Goal: Task Accomplishment & Management: Use online tool/utility

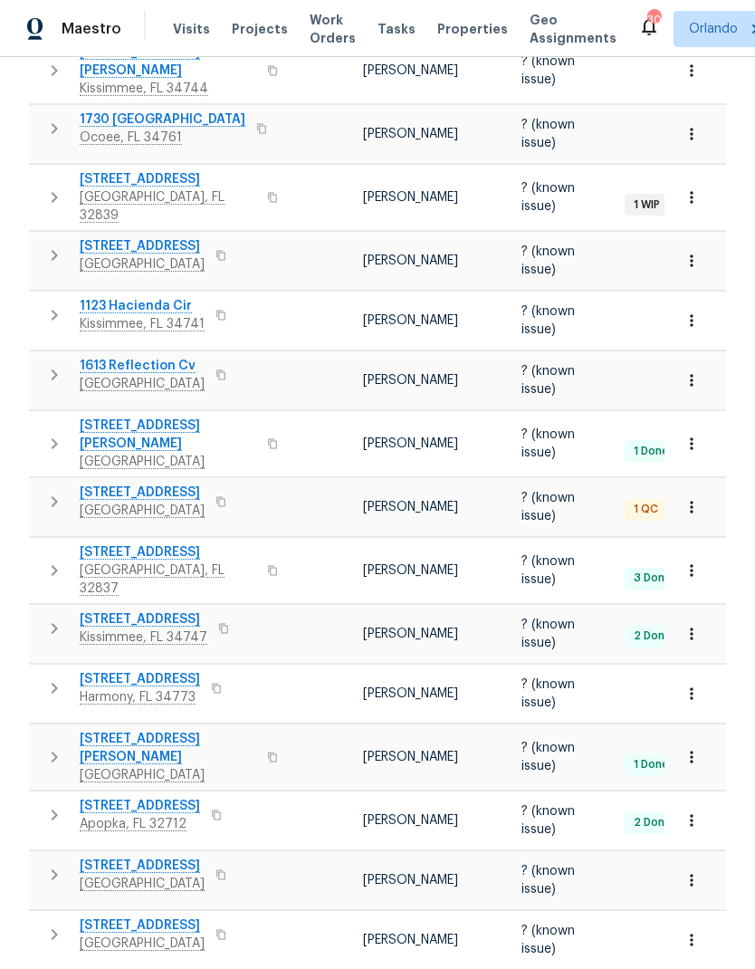
scroll to position [0, 53]
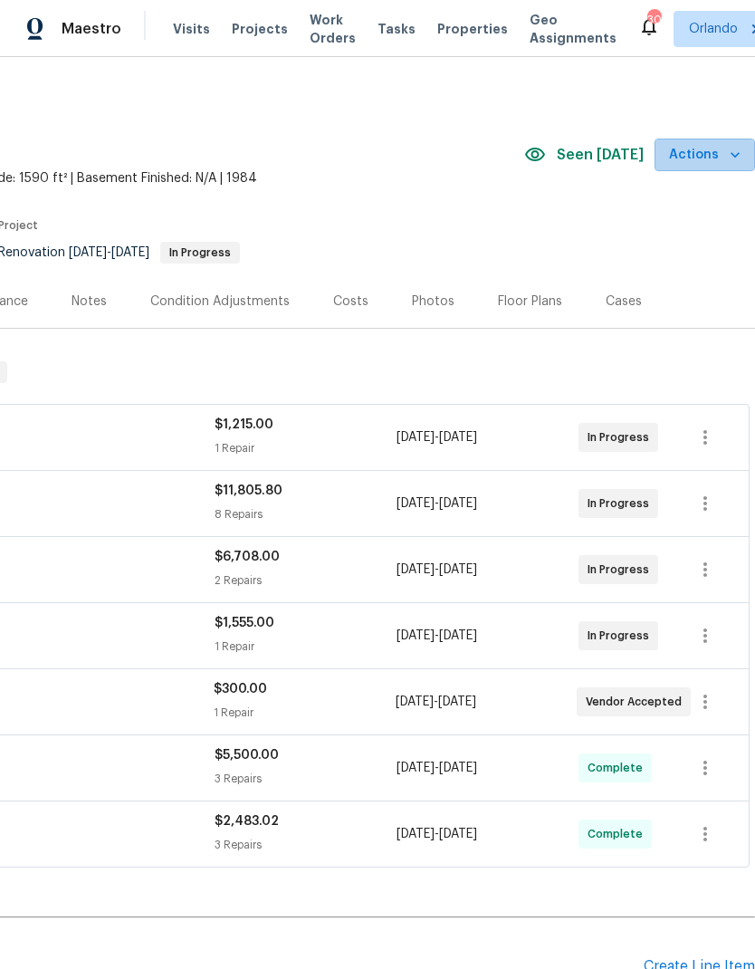
scroll to position [0, 268]
click at [740, 152] on icon "button" at bounding box center [735, 155] width 18 height 18
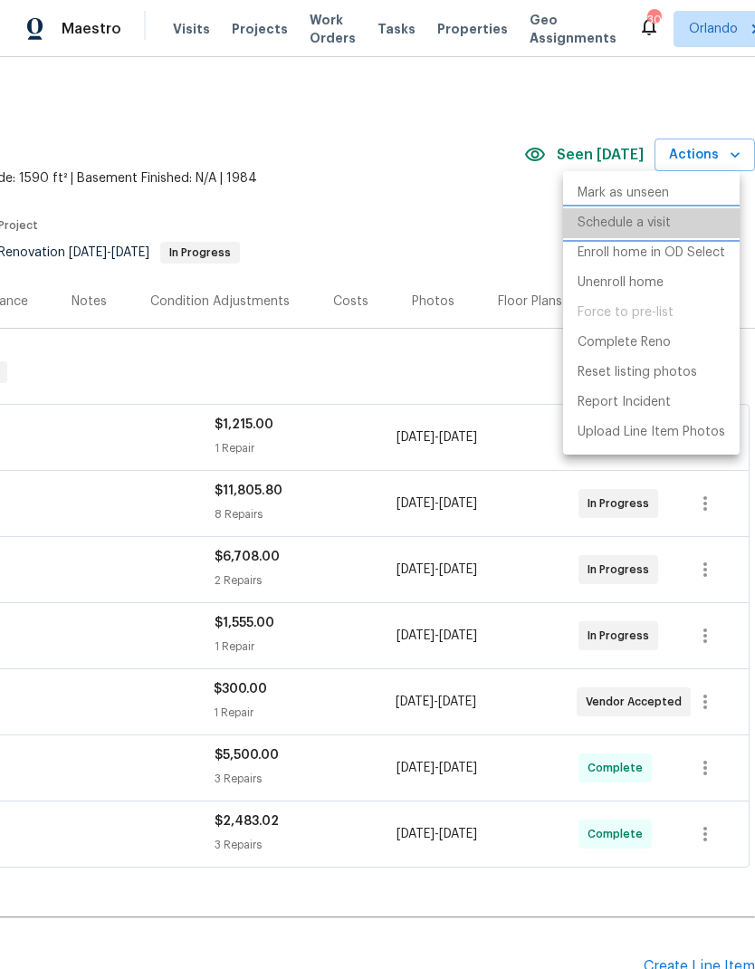
click at [655, 223] on p "Schedule a visit" at bounding box center [624, 223] width 93 height 19
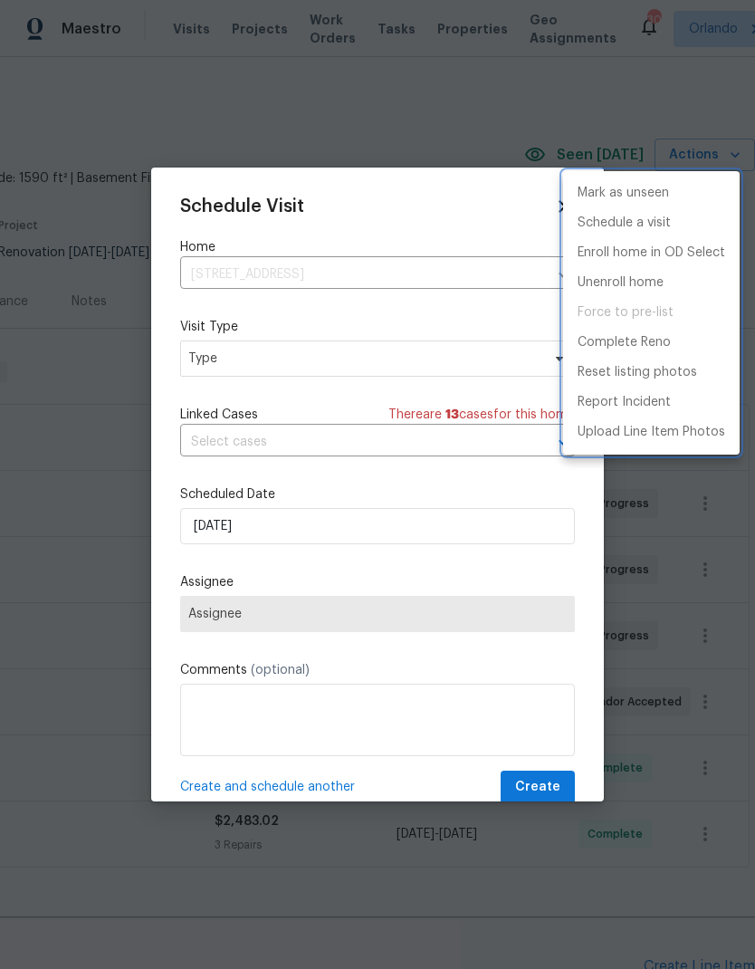
click at [422, 356] on div at bounding box center [377, 484] width 755 height 969
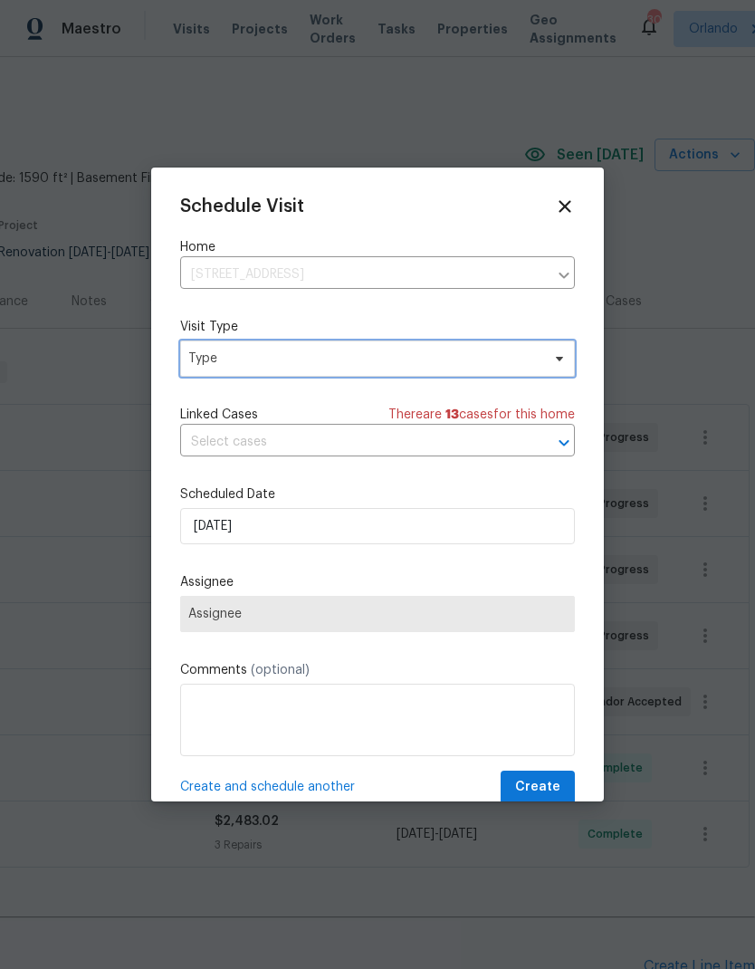
click at [494, 347] on span "Type" at bounding box center [377, 359] width 395 height 36
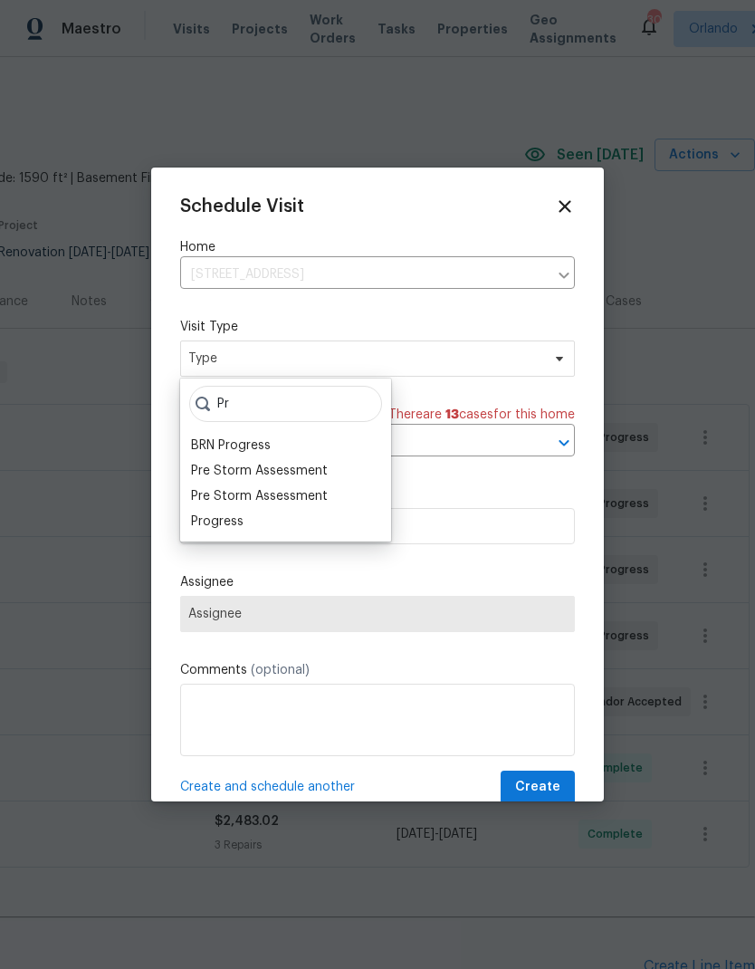
type input "Pr"
click at [240, 518] on div "Progress" at bounding box center [217, 522] width 53 height 18
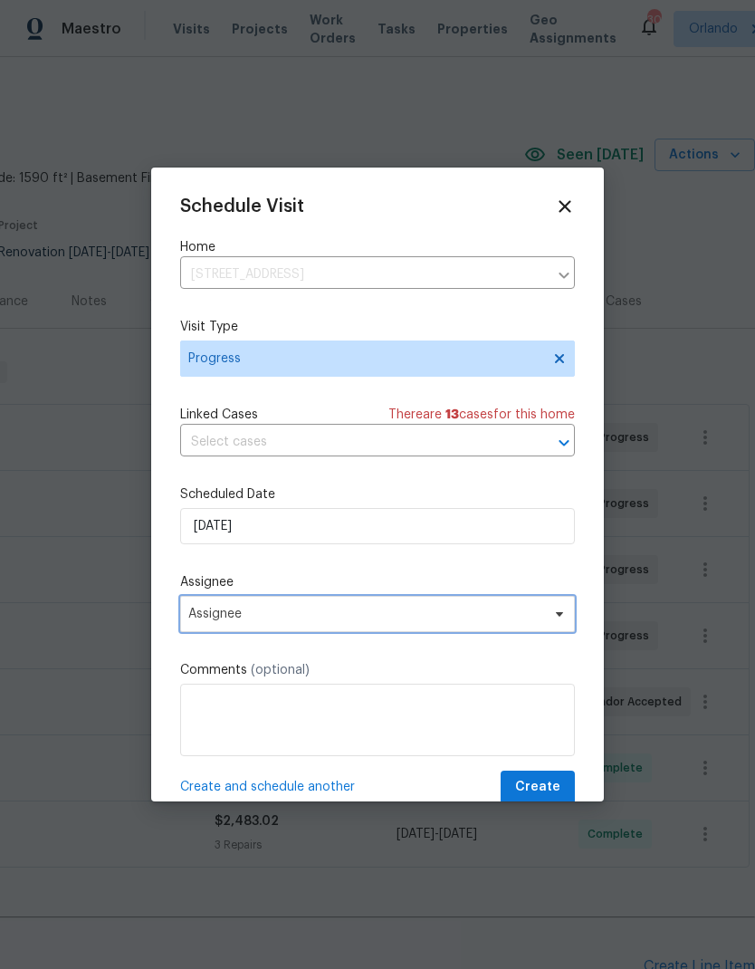
click at [553, 616] on icon at bounding box center [560, 614] width 14 height 14
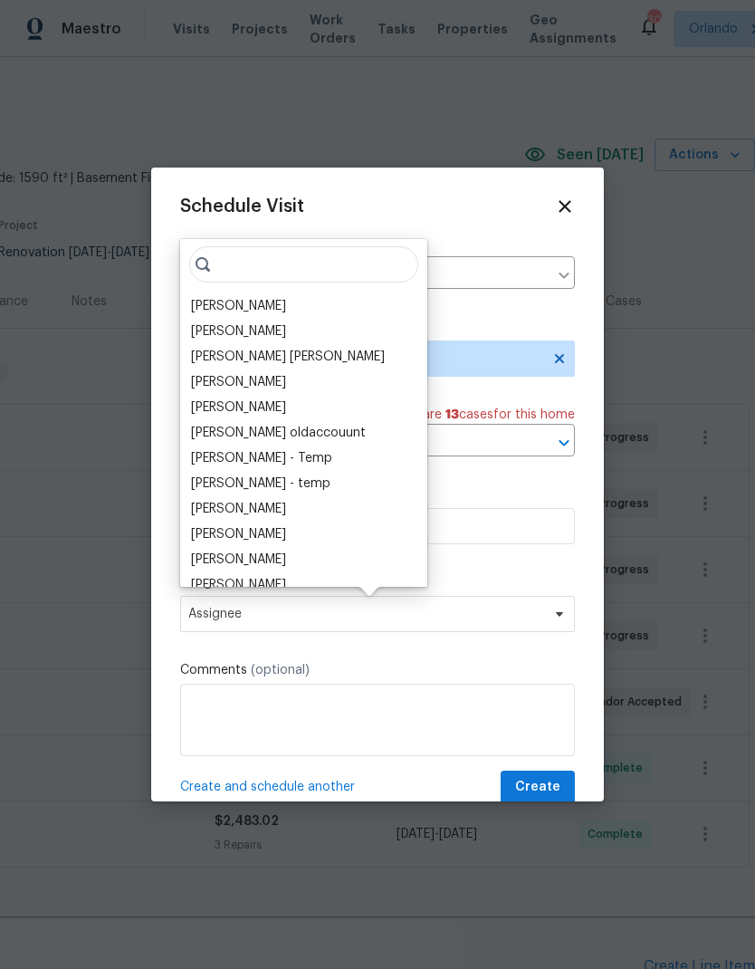
click at [263, 303] on div "[PERSON_NAME]" at bounding box center [238, 306] width 95 height 18
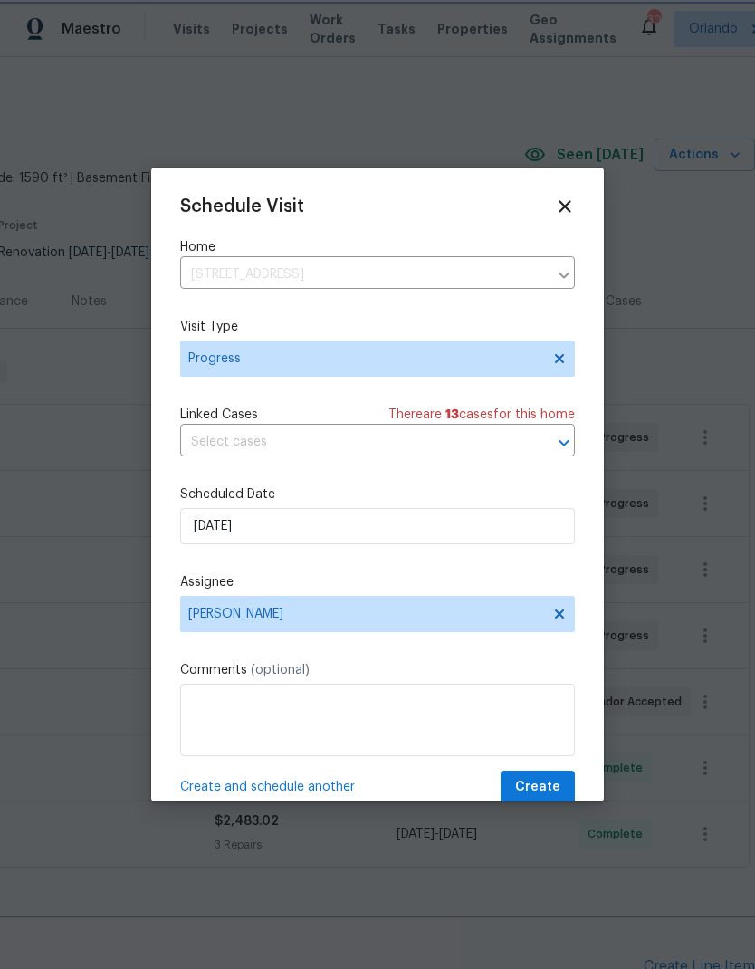
click at [553, 788] on span "Create" at bounding box center [537, 787] width 45 height 23
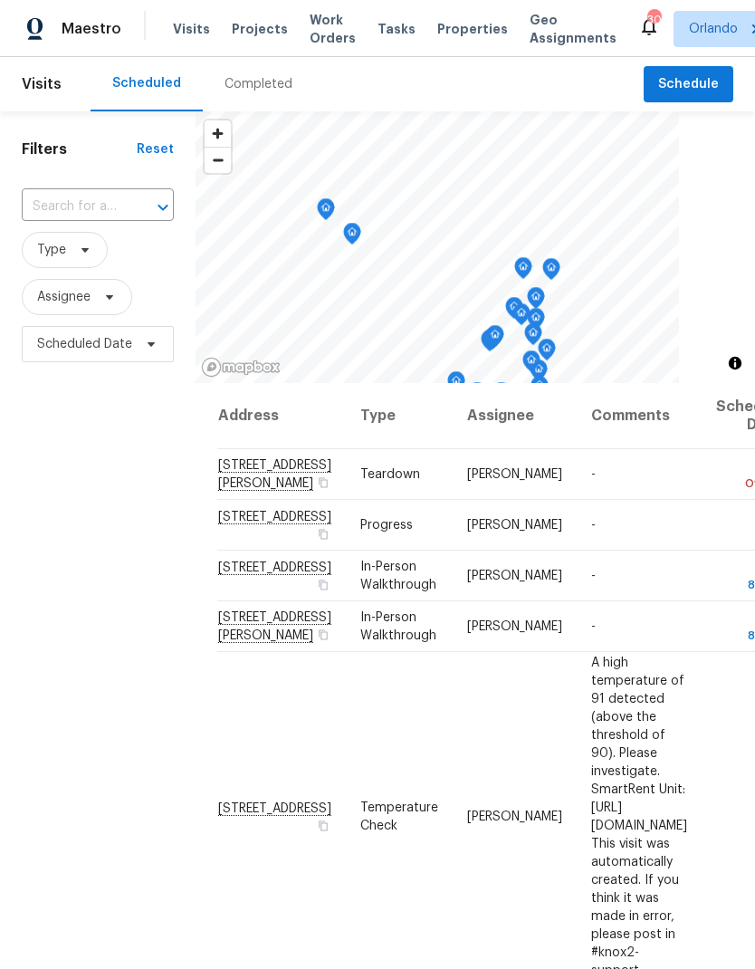
click at [104, 206] on input "text" at bounding box center [72, 207] width 101 height 28
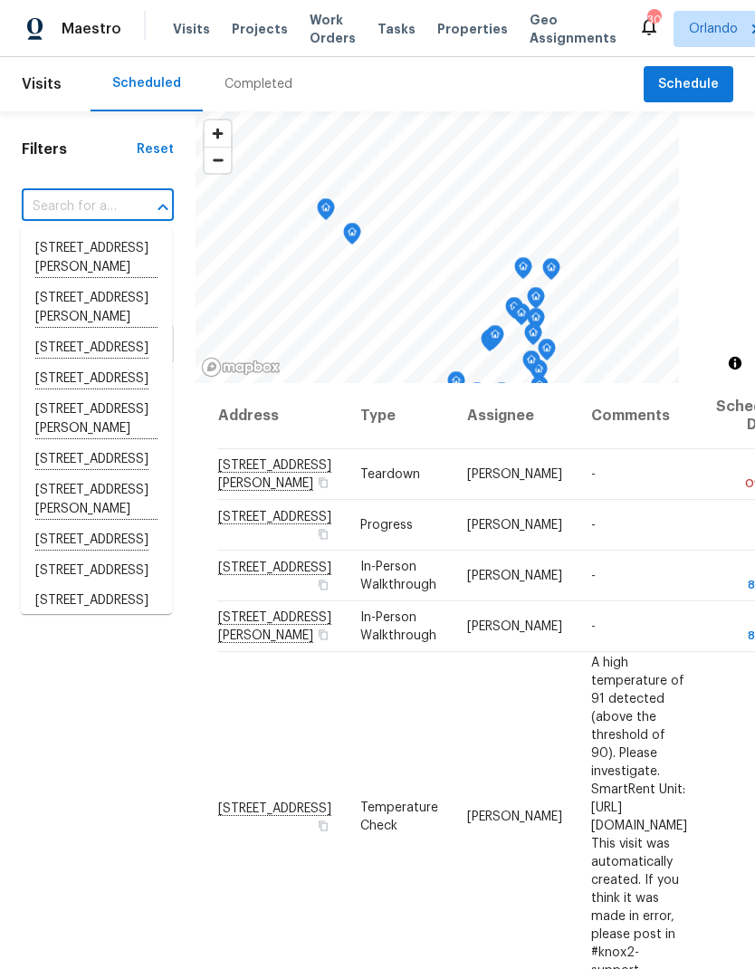
click at [263, 27] on span "Projects" at bounding box center [260, 29] width 56 height 18
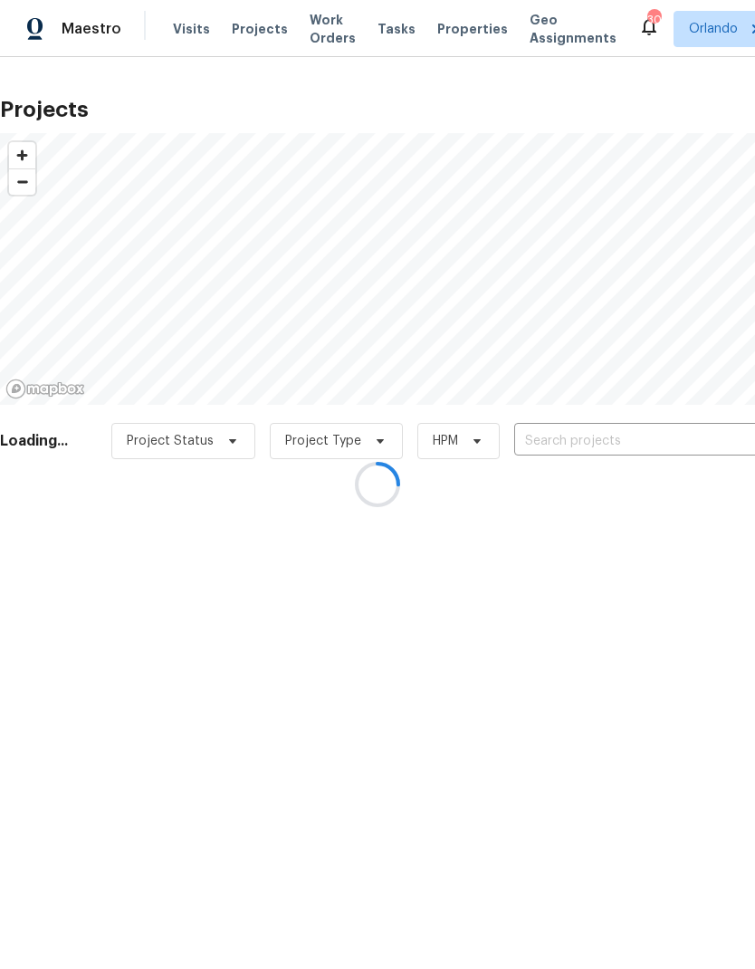
click at [640, 445] on div at bounding box center [377, 484] width 755 height 969
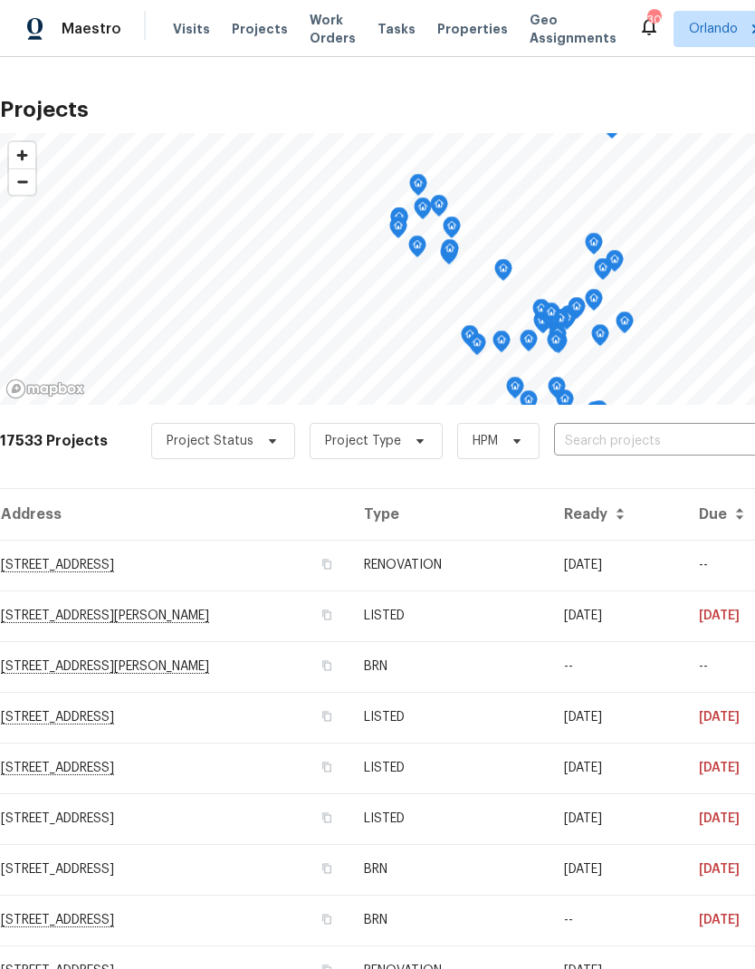
click at [621, 433] on input "text" at bounding box center [657, 442] width 207 height 28
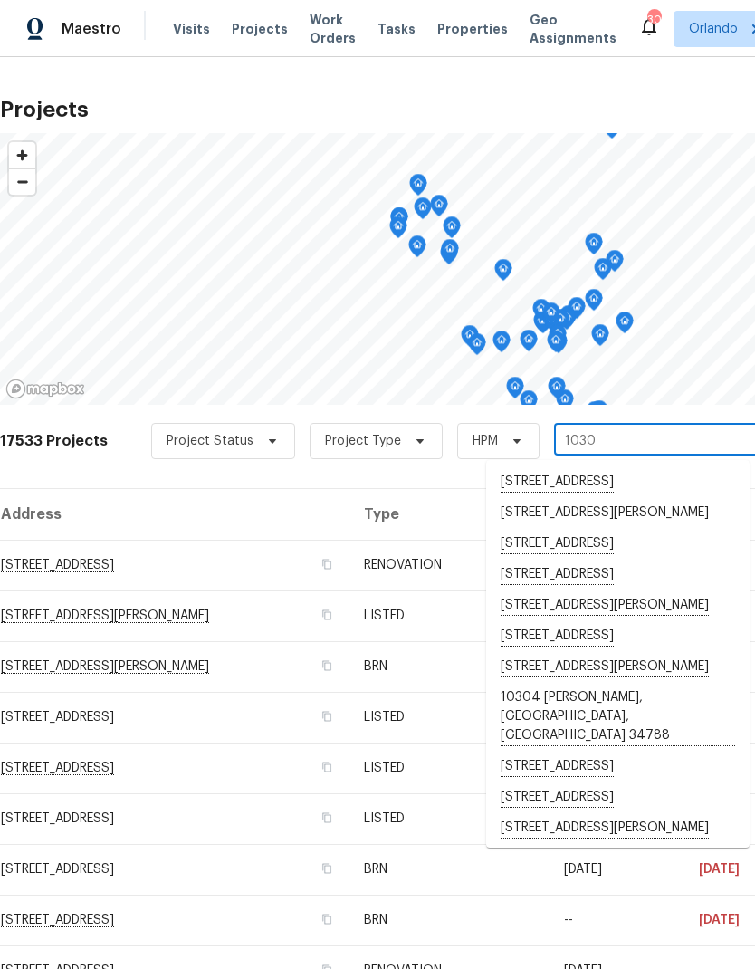
type input "1030 p"
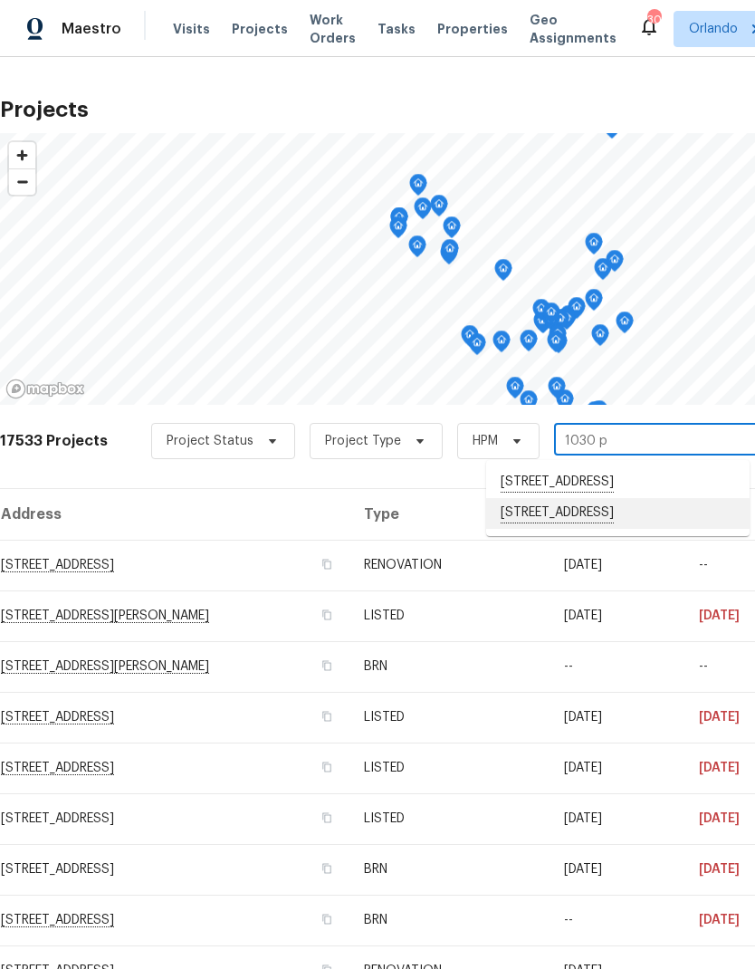
click at [634, 529] on li "[STREET_ADDRESS]" at bounding box center [618, 513] width 264 height 31
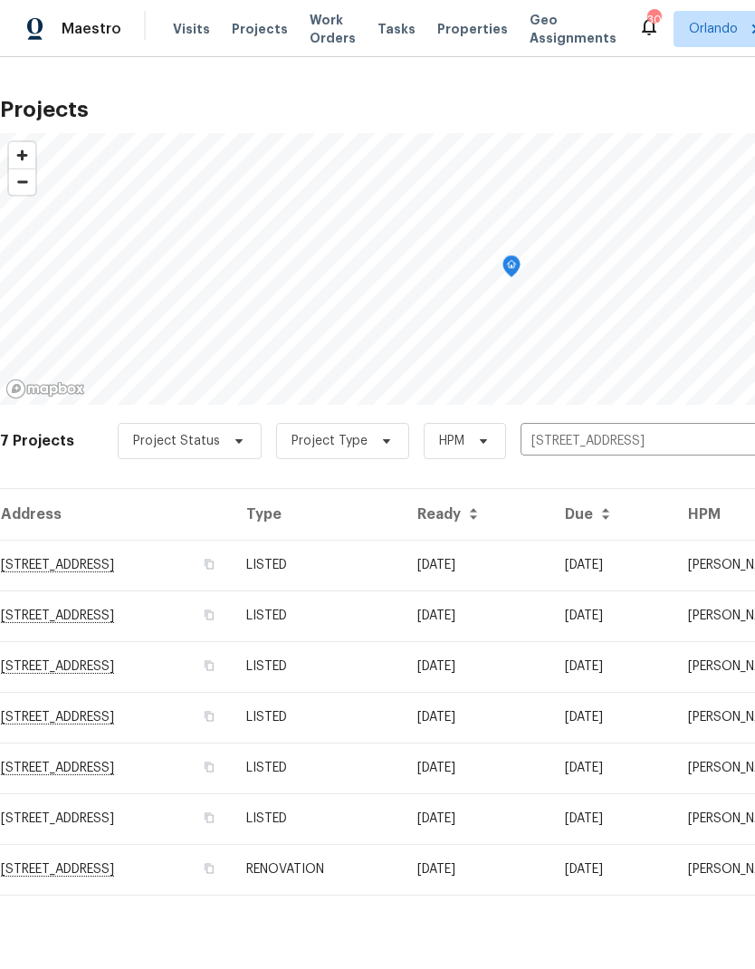
click at [551, 567] on td "[DATE]" at bounding box center [477, 565] width 148 height 51
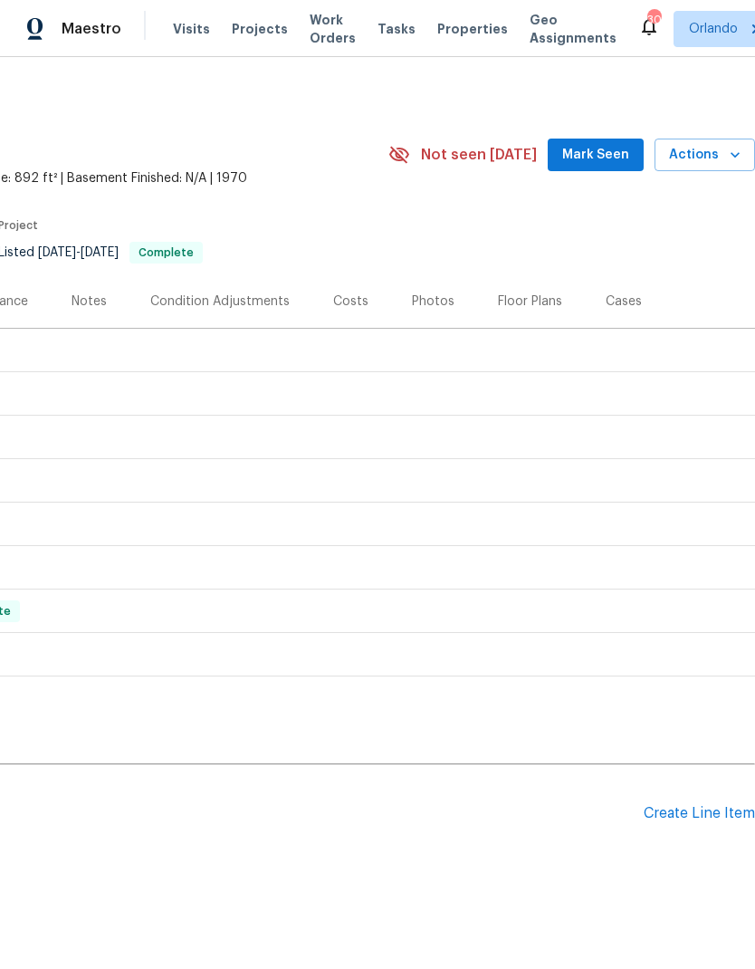
scroll to position [0, 268]
click at [726, 168] on button "Actions" at bounding box center [705, 156] width 101 height 34
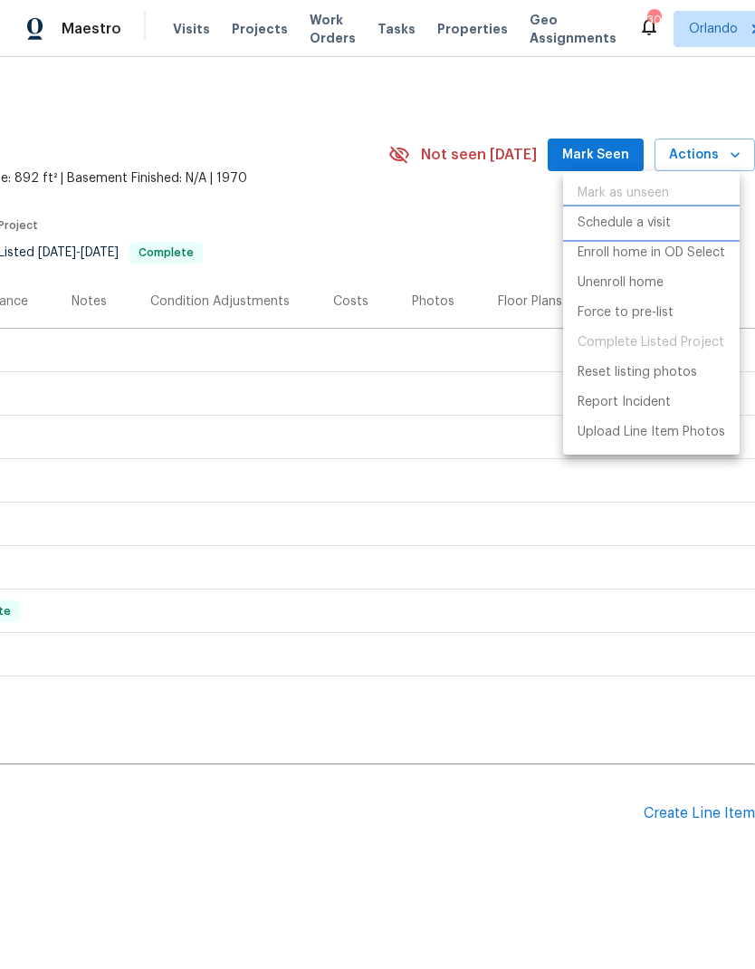
click at [667, 222] on p "Schedule a visit" at bounding box center [624, 223] width 93 height 19
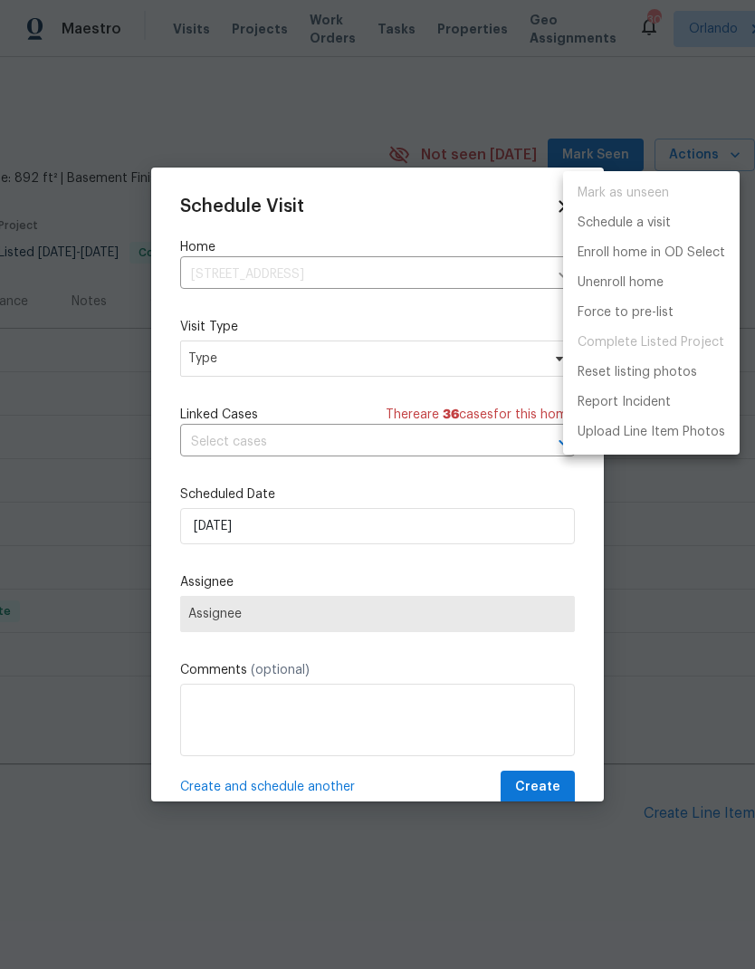
click at [462, 360] on div at bounding box center [377, 484] width 755 height 969
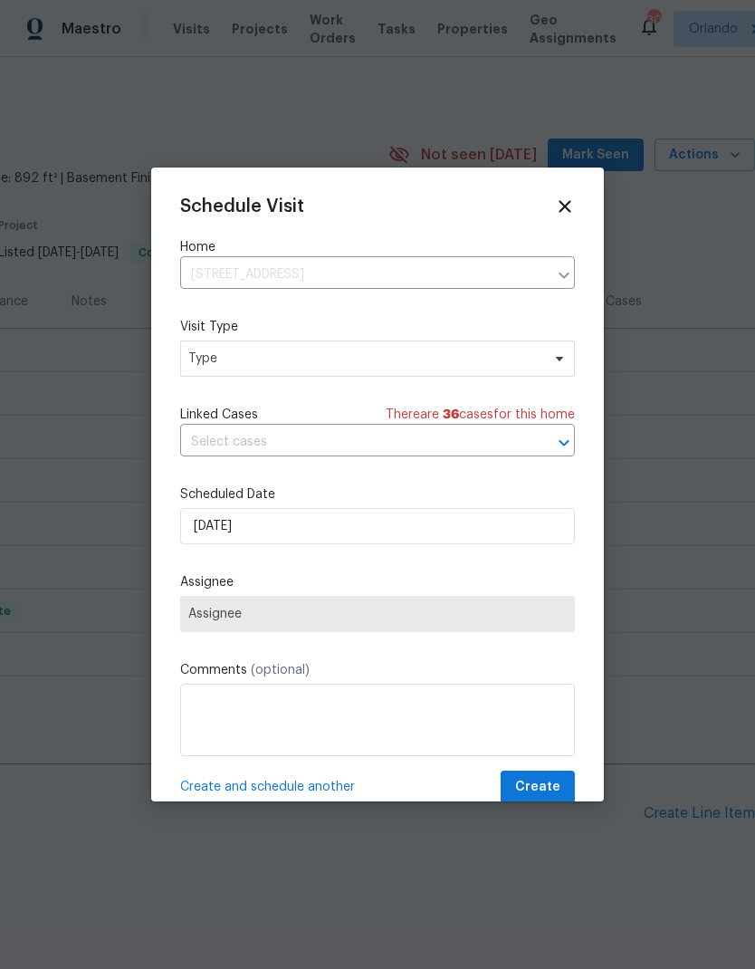
click at [461, 359] on div "Mark as unseen Schedule a visit Enroll home in OD Select Unenroll home Force to…" at bounding box center [377, 484] width 755 height 969
click at [514, 362] on span "Type" at bounding box center [364, 359] width 352 height 18
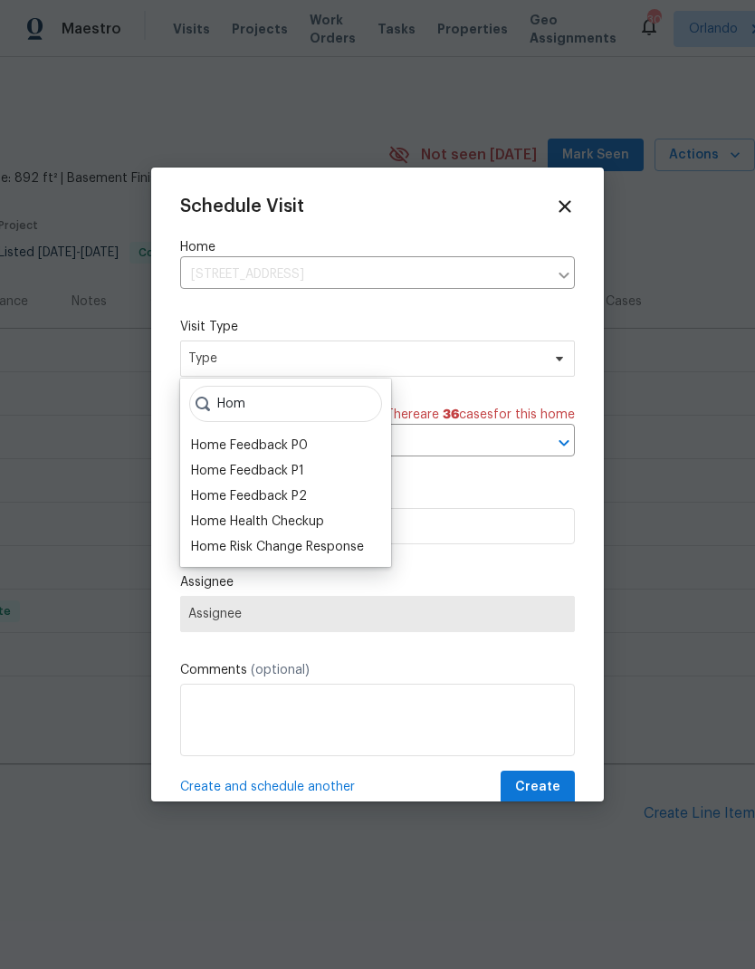
type input "Hom"
click at [290, 529] on div "Home Health Checkup" at bounding box center [257, 522] width 133 height 18
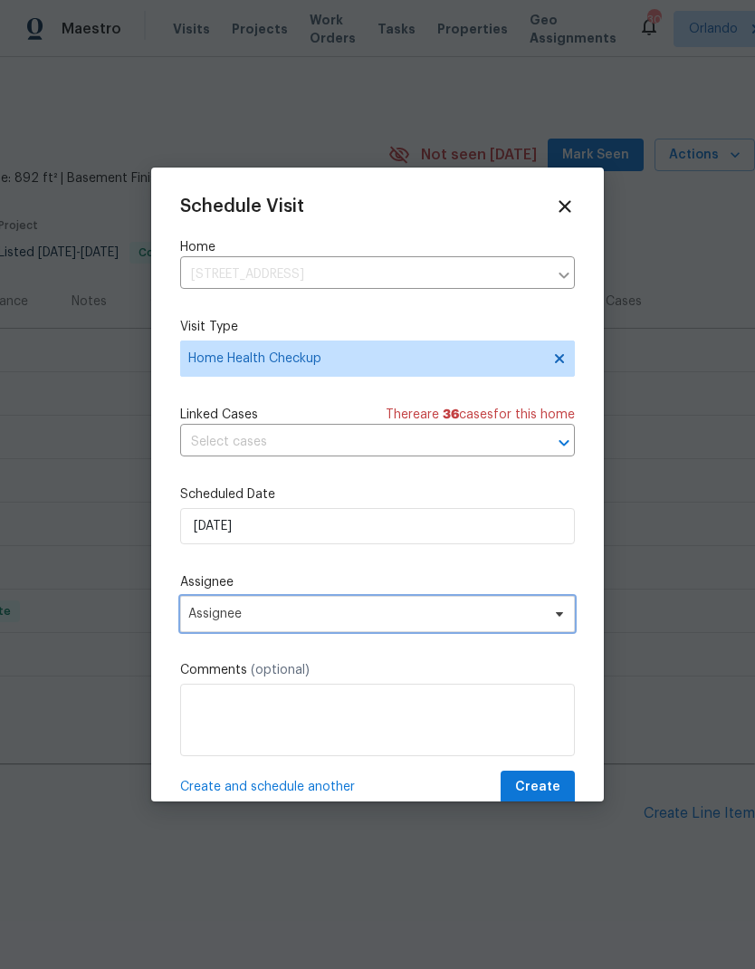
click at [534, 613] on span "Assignee" at bounding box center [365, 614] width 355 height 14
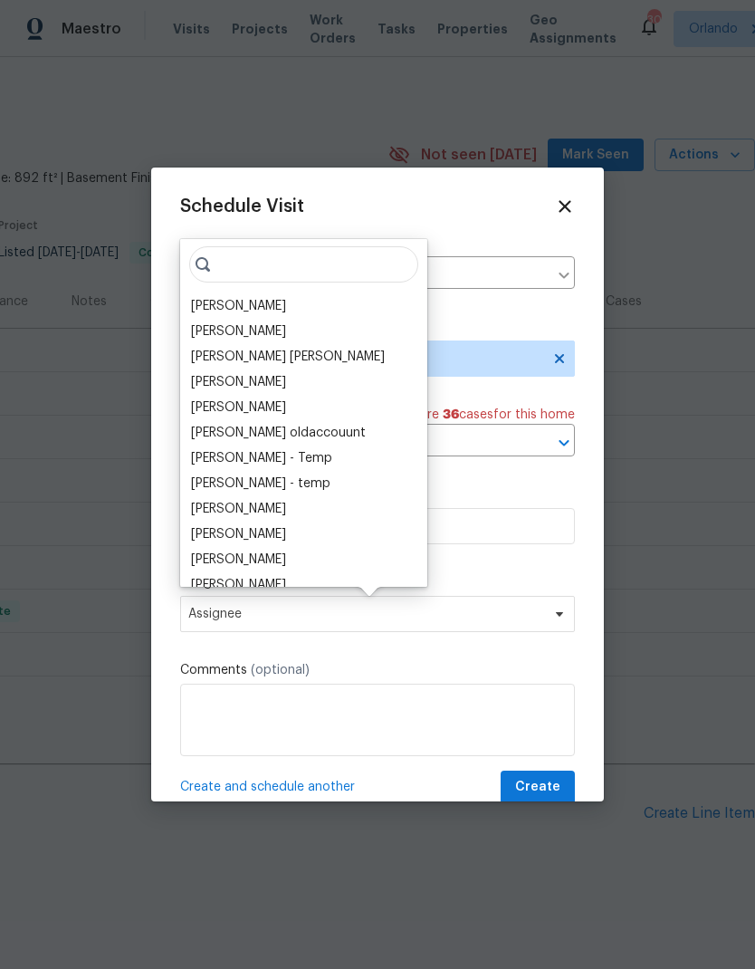
click at [249, 299] on div "[PERSON_NAME]" at bounding box center [238, 306] width 95 height 18
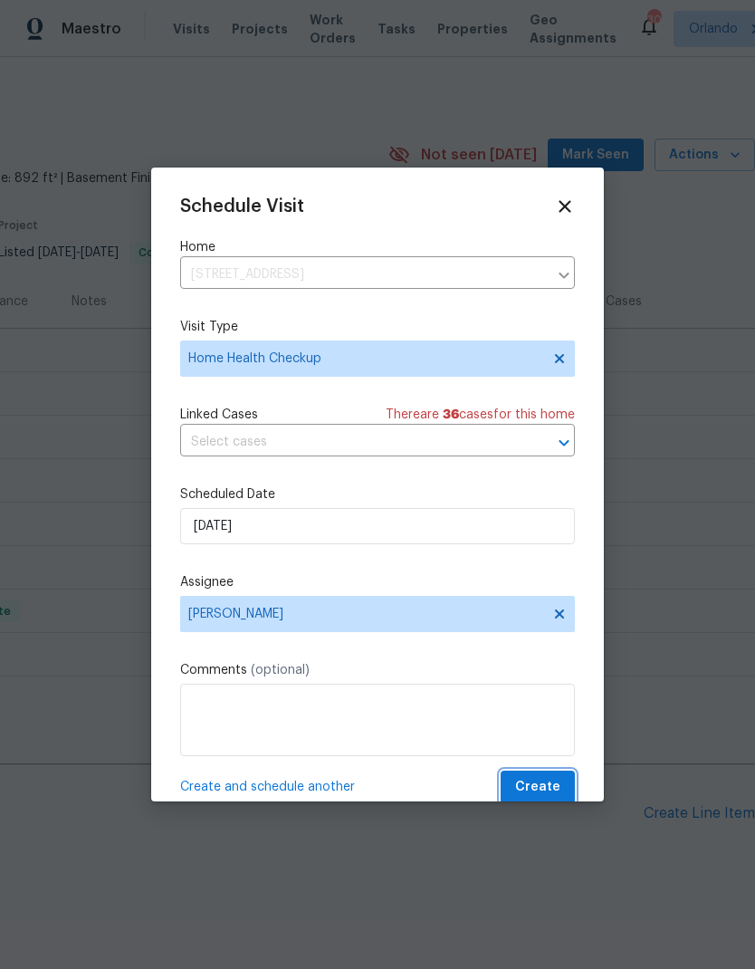
click at [539, 781] on span "Create" at bounding box center [537, 787] width 45 height 23
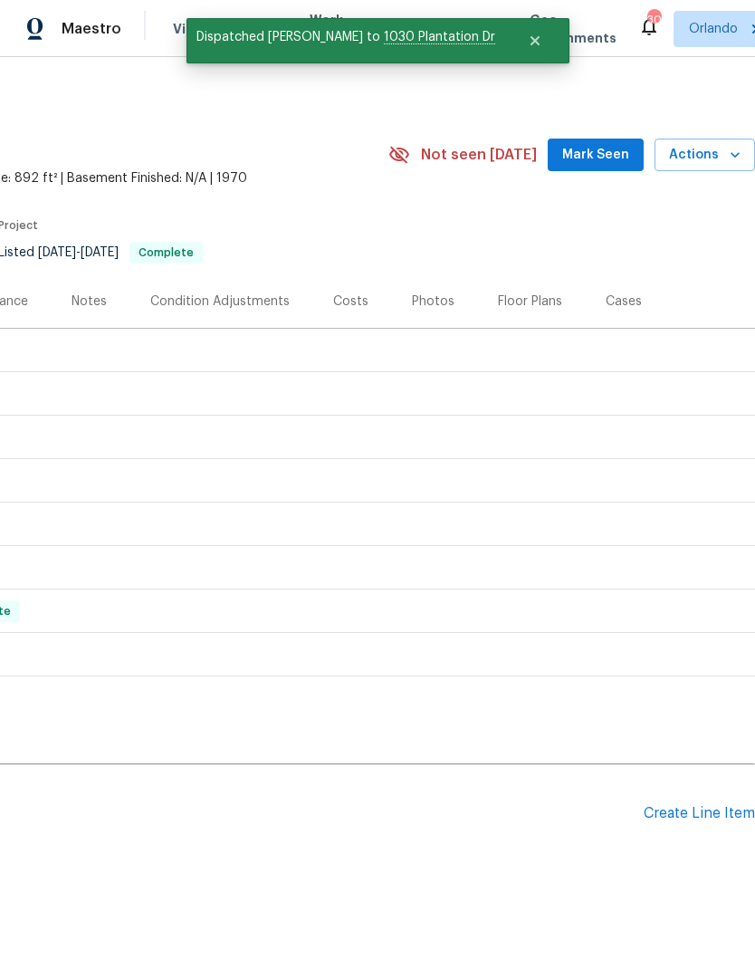
click at [407, 228] on section "[STREET_ADDRESS] 2 Beds | 2 Baths | Total: 892 ft² | Above Grade: 892 ft² | Bas…" at bounding box center [244, 198] width 1024 height 152
click at [530, 39] on icon "Close" at bounding box center [534, 40] width 9 height 9
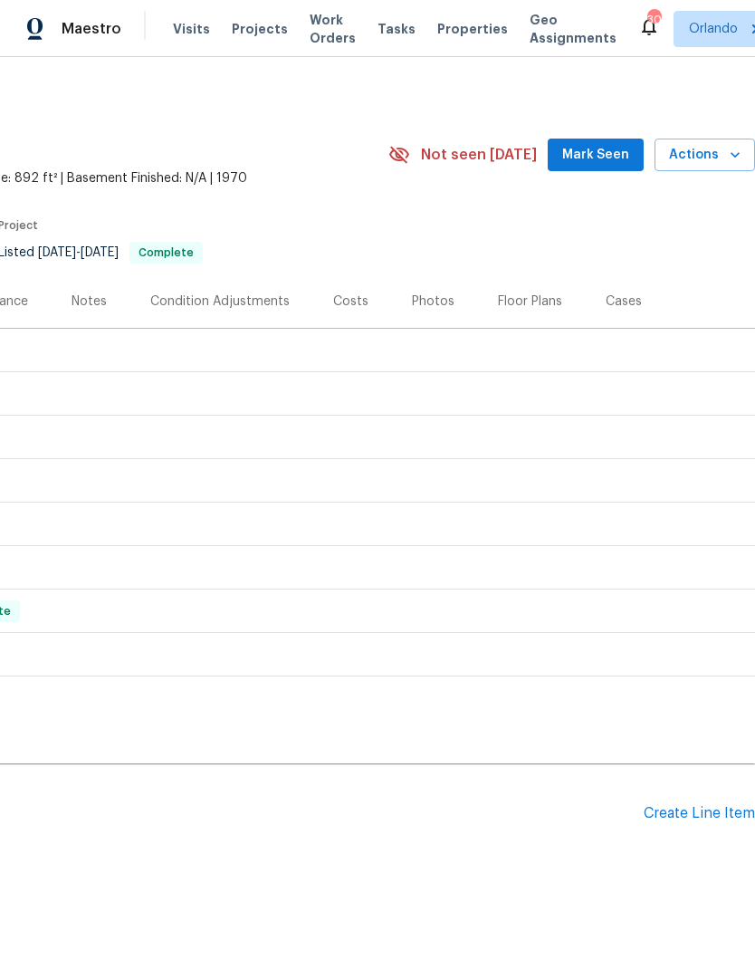
click at [265, 24] on span "Projects" at bounding box center [260, 29] width 56 height 18
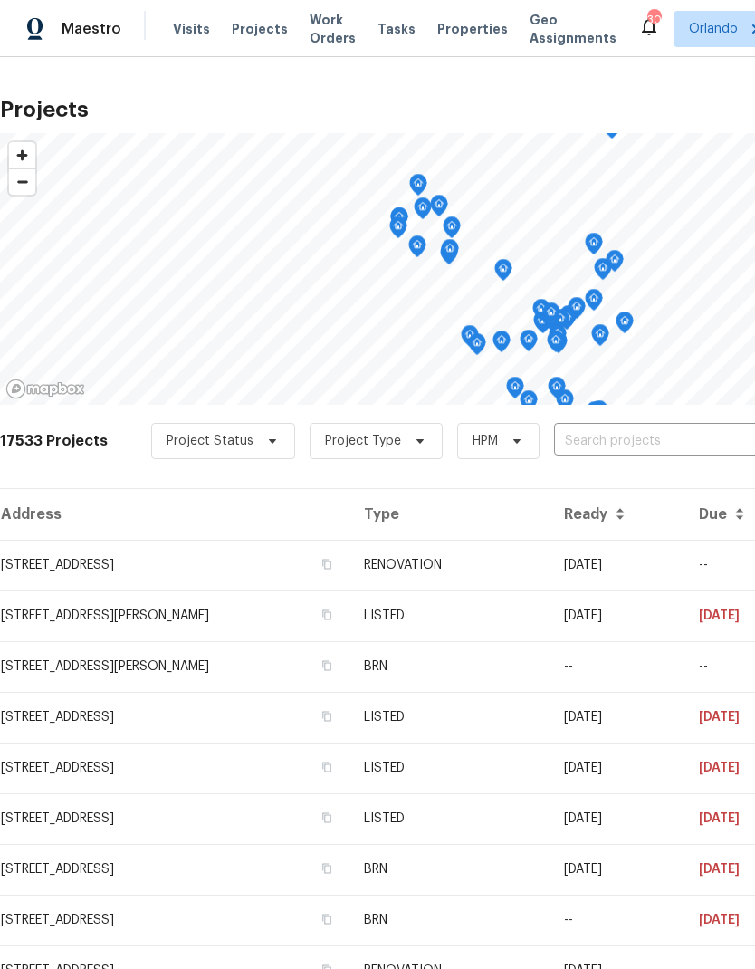
click at [629, 449] on input "text" at bounding box center [657, 442] width 207 height 28
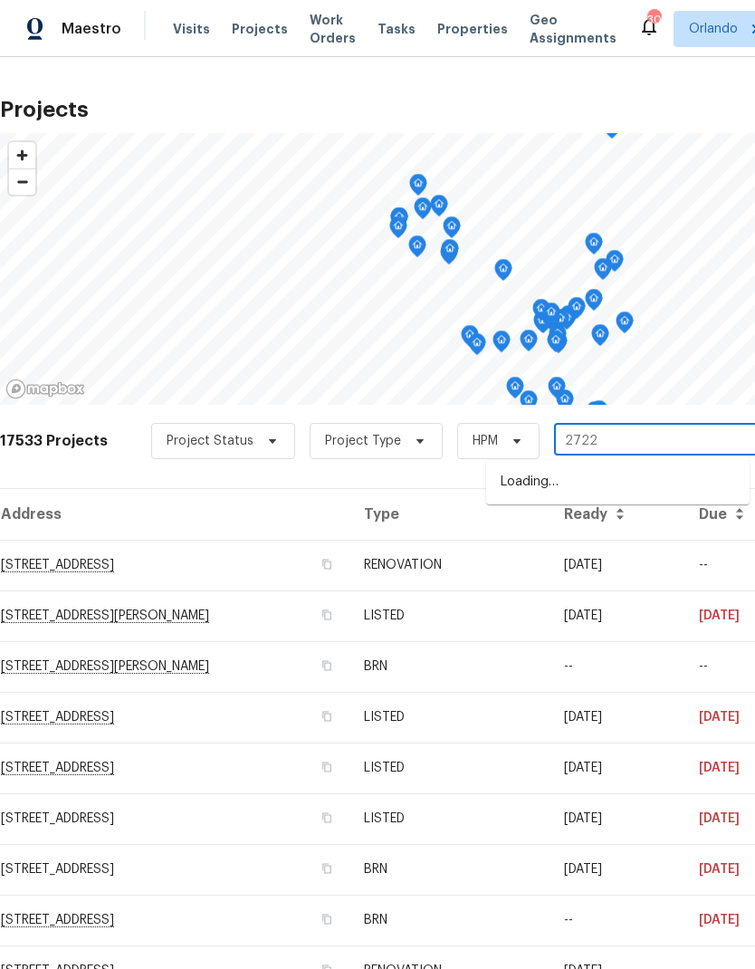
type input "2722 d"
click at [672, 481] on li "[STREET_ADDRESS][PERSON_NAME]" at bounding box center [618, 482] width 264 height 31
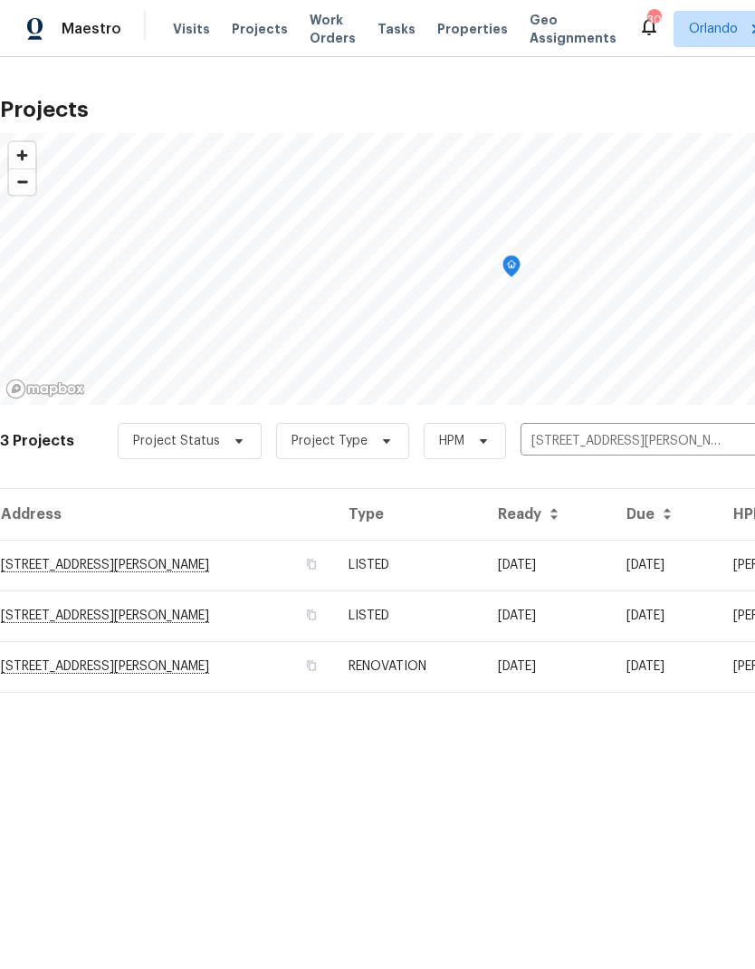
click at [640, 576] on td "[DATE]" at bounding box center [665, 565] width 107 height 51
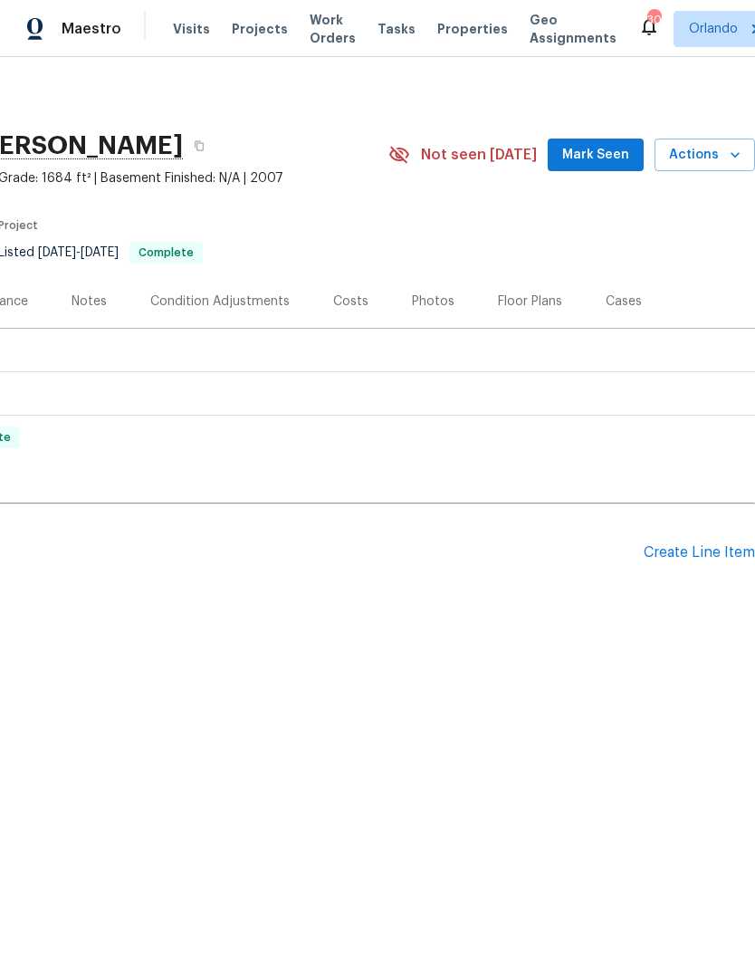
scroll to position [0, 268]
click at [728, 146] on icon "button" at bounding box center [735, 155] width 18 height 18
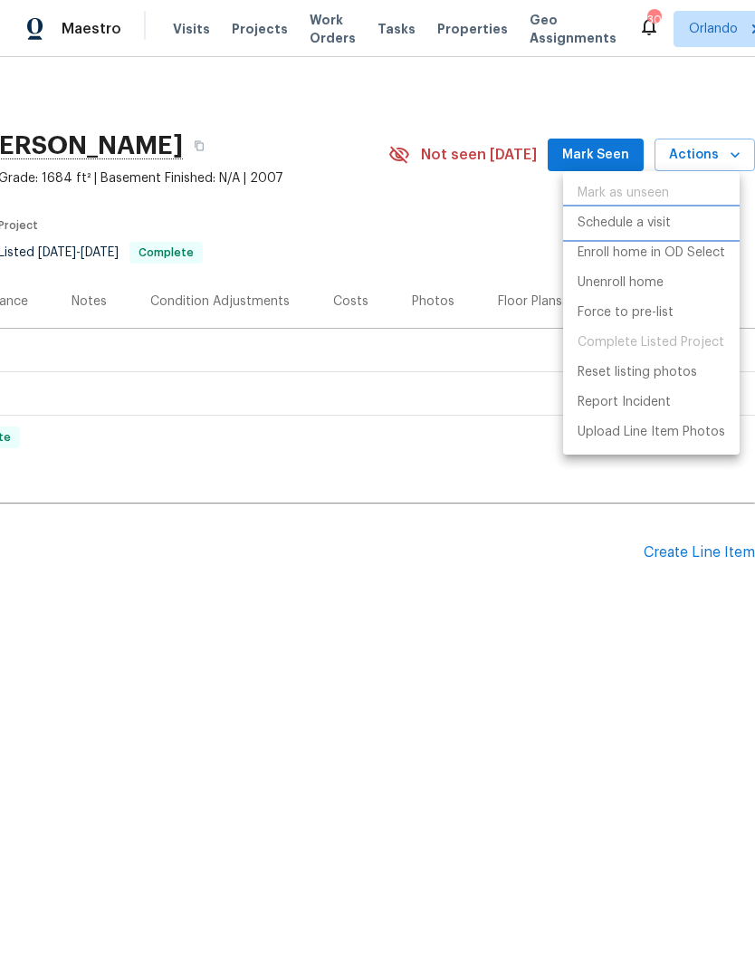
click at [683, 214] on li "Schedule a visit" at bounding box center [651, 223] width 177 height 30
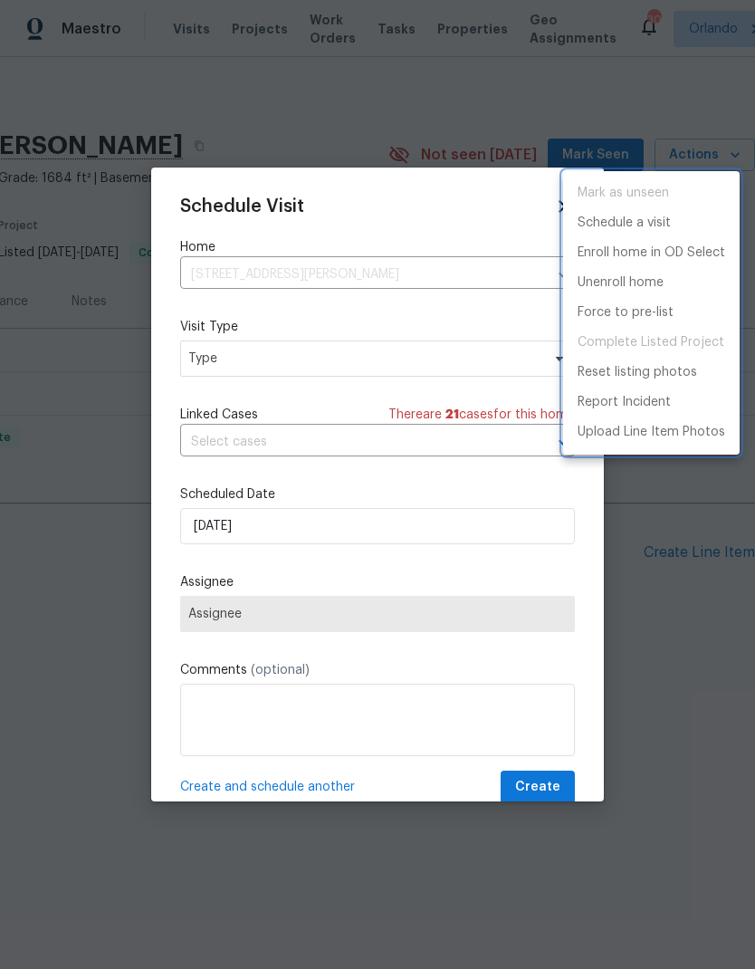
click at [388, 350] on div at bounding box center [377, 484] width 755 height 969
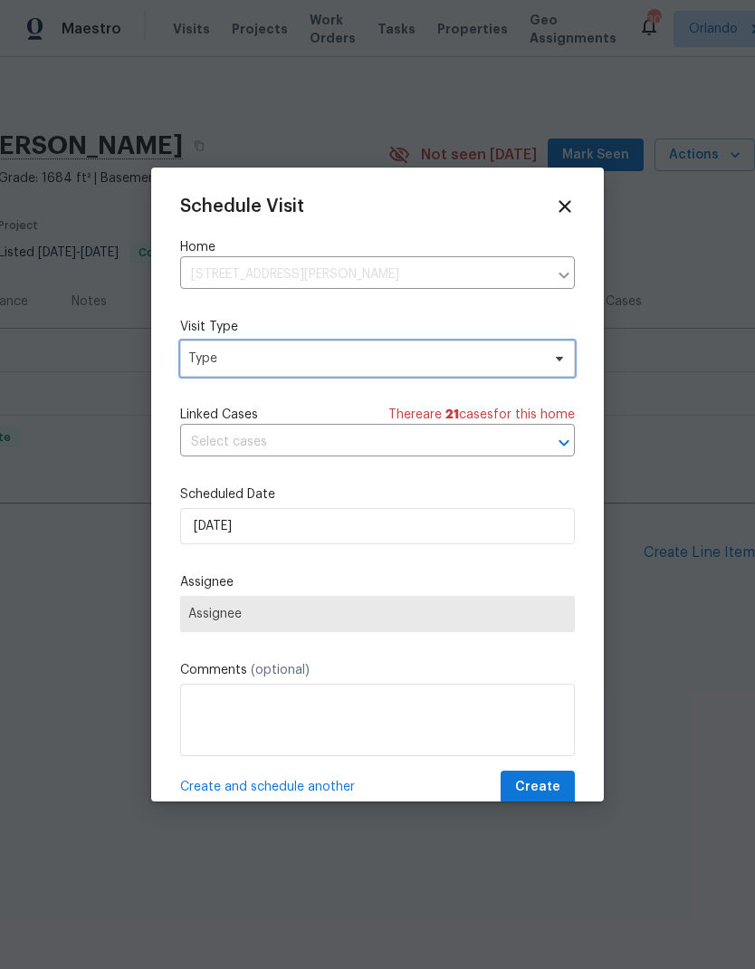
click at [498, 360] on span "Type" at bounding box center [364, 359] width 352 height 18
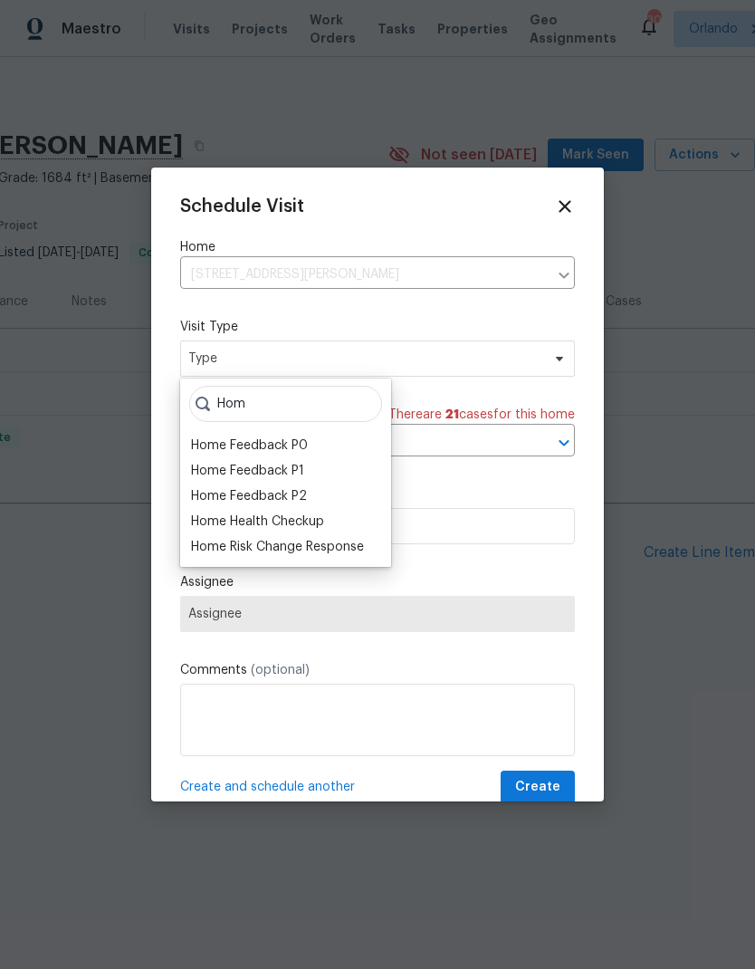
type input "Hom"
click at [294, 523] on div "Home Health Checkup" at bounding box center [257, 522] width 133 height 18
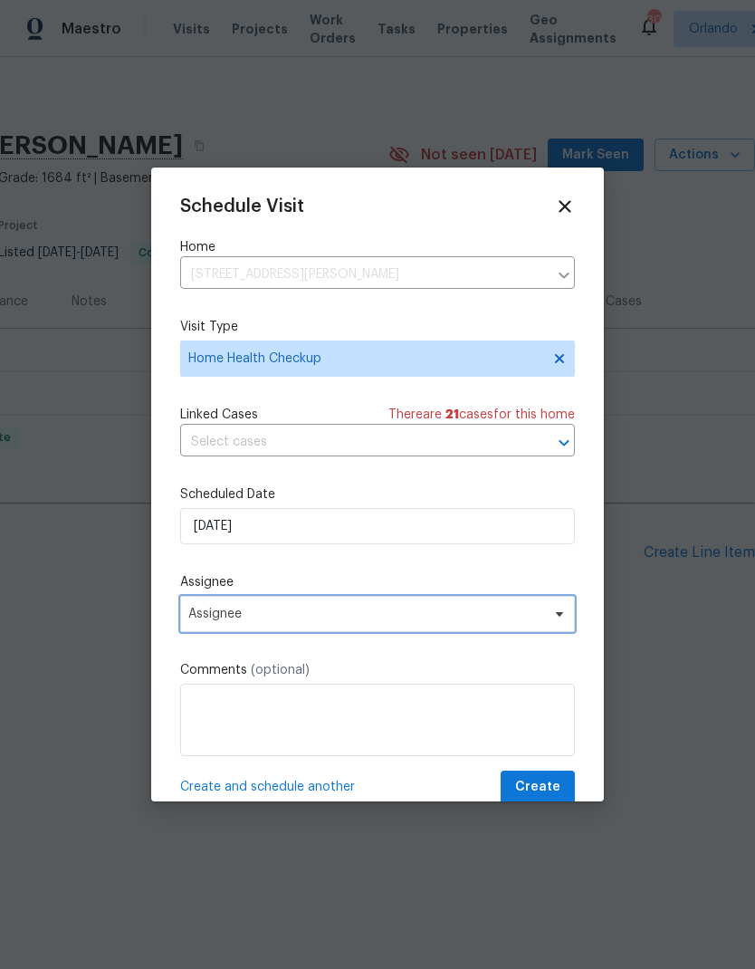
click at [537, 621] on span "Assignee" at bounding box center [365, 614] width 355 height 14
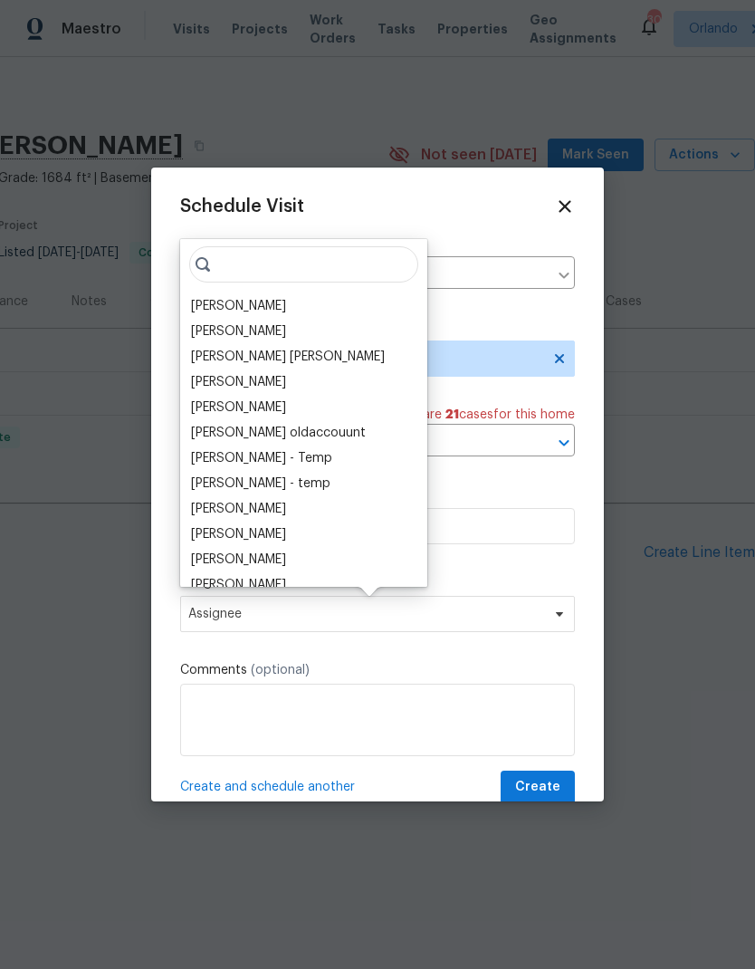
click at [269, 304] on div "[PERSON_NAME]" at bounding box center [238, 306] width 95 height 18
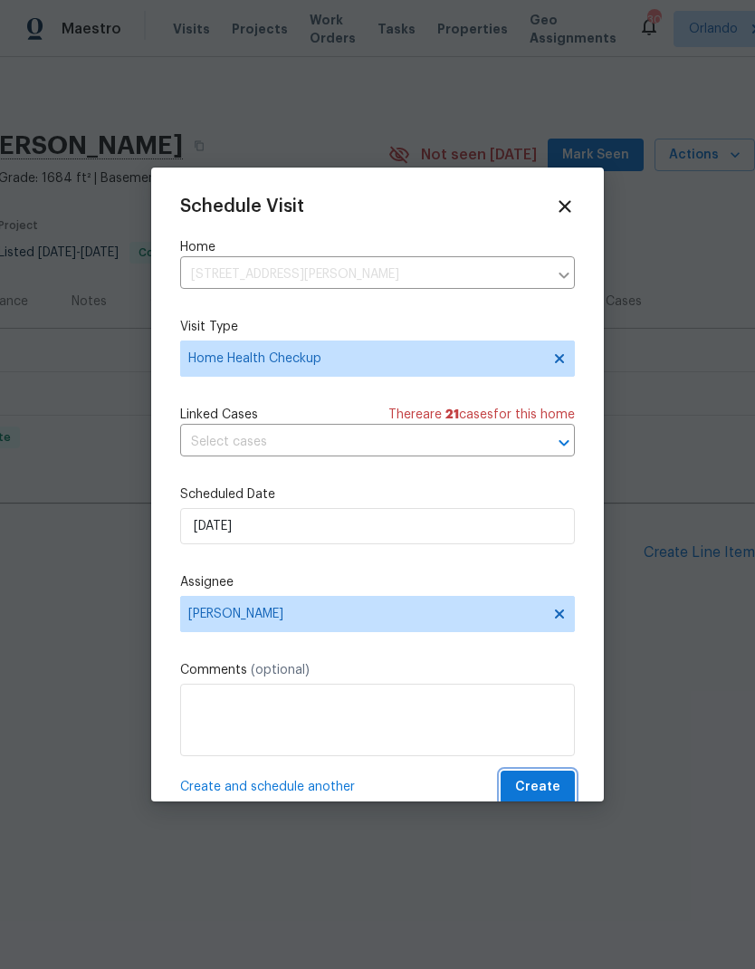
click at [551, 789] on span "Create" at bounding box center [537, 787] width 45 height 23
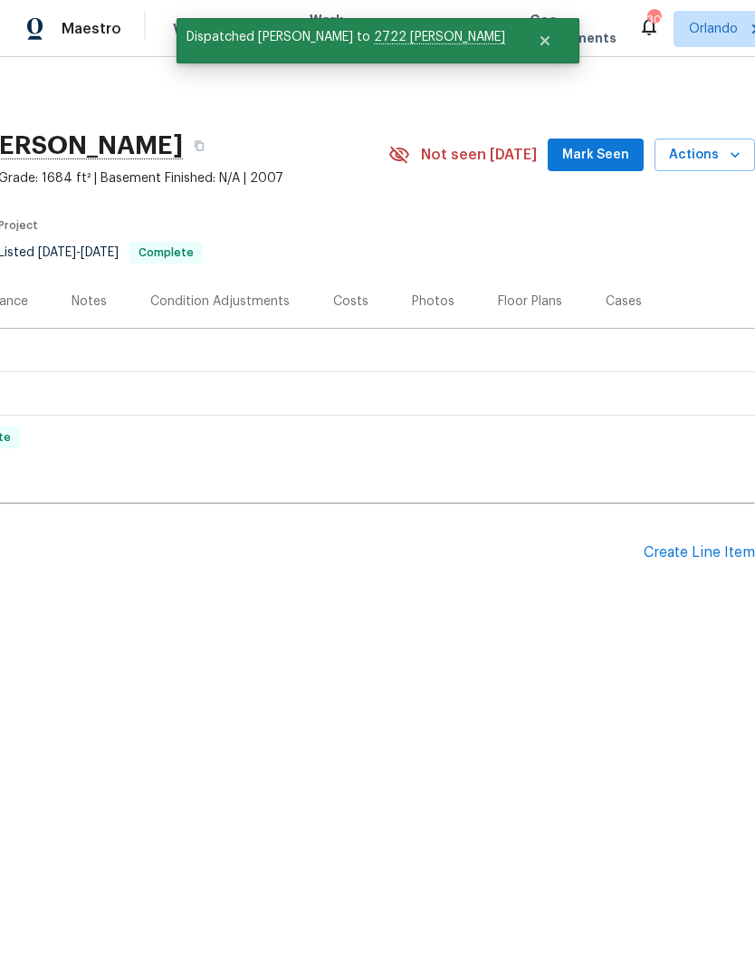
click at [598, 163] on span "Mark Seen" at bounding box center [596, 155] width 67 height 23
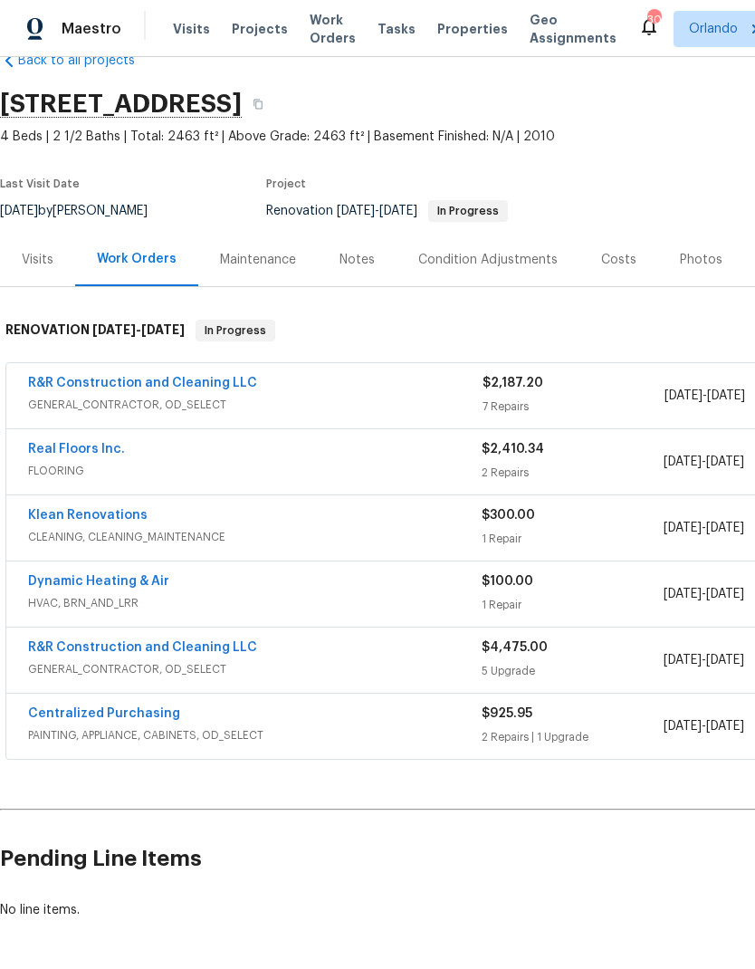
scroll to position [42, 0]
click at [97, 447] on link "Real Floors Inc." at bounding box center [76, 449] width 97 height 13
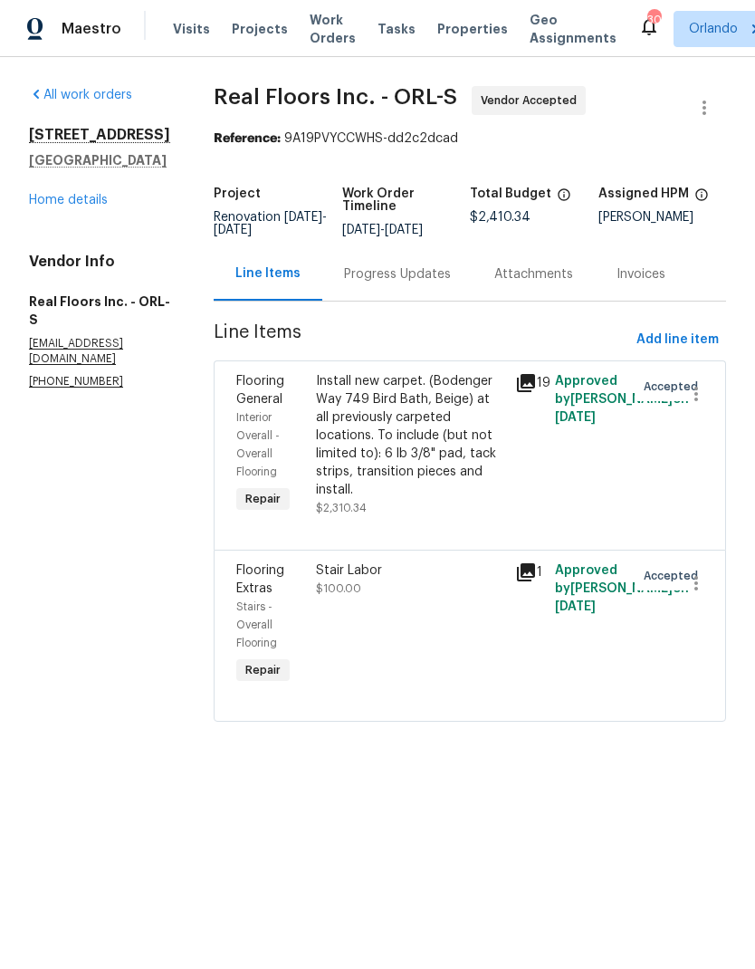
click at [400, 285] on div "Progress Updates" at bounding box center [397, 273] width 150 height 53
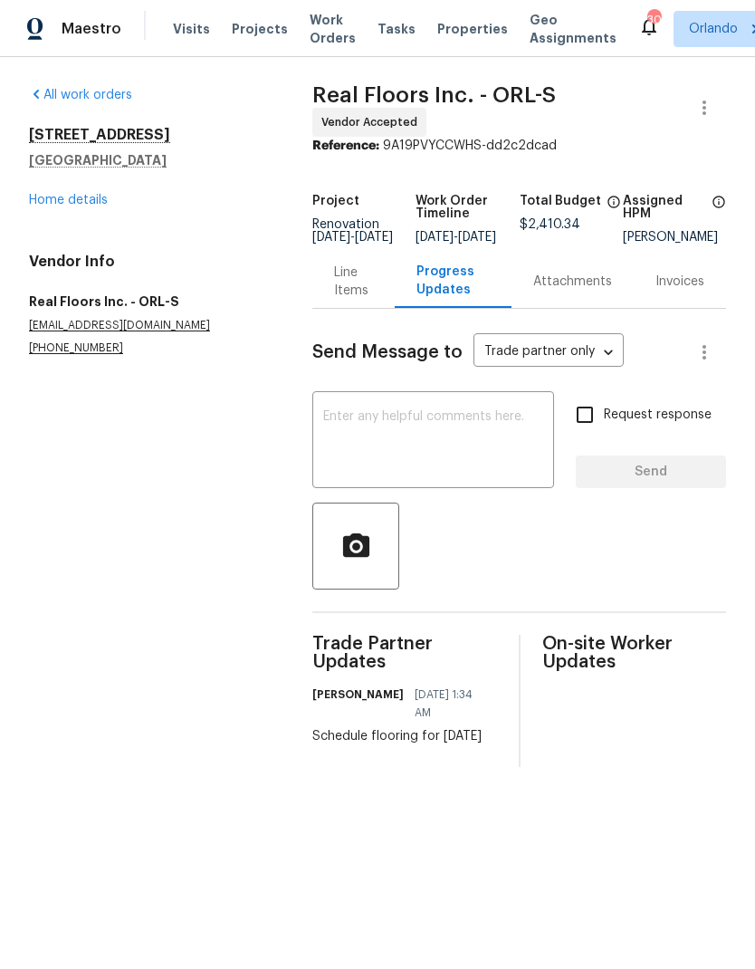
click at [78, 202] on link "Home details" at bounding box center [68, 200] width 79 height 13
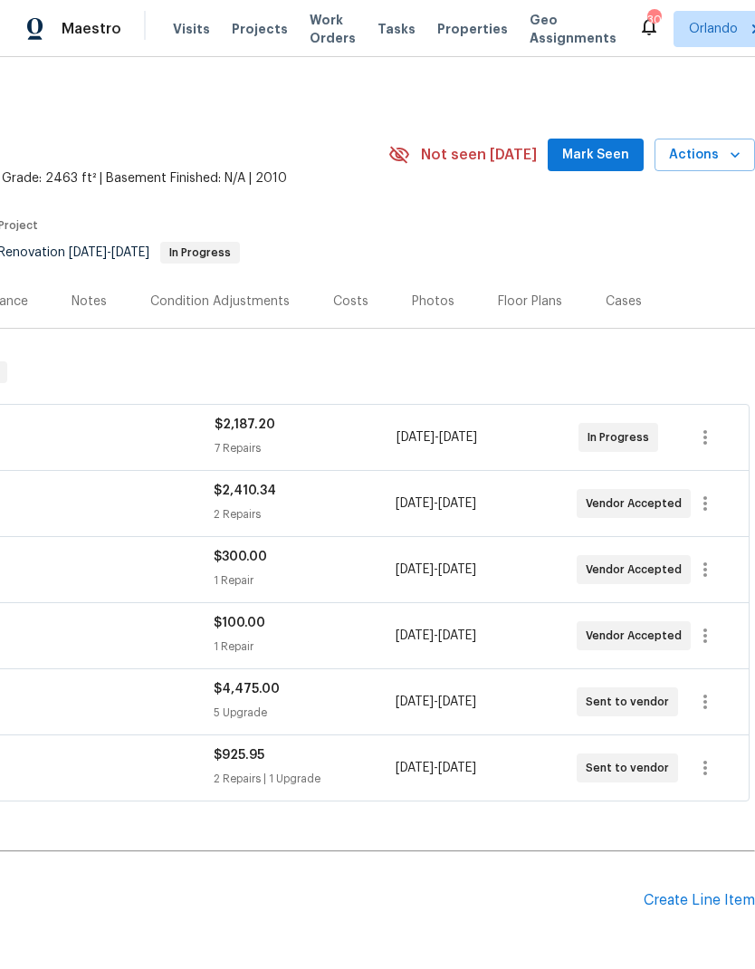
scroll to position [0, 268]
click at [610, 156] on span "Mark Seen" at bounding box center [596, 155] width 67 height 23
click at [610, 158] on span "Seen [DATE]" at bounding box center [600, 155] width 87 height 18
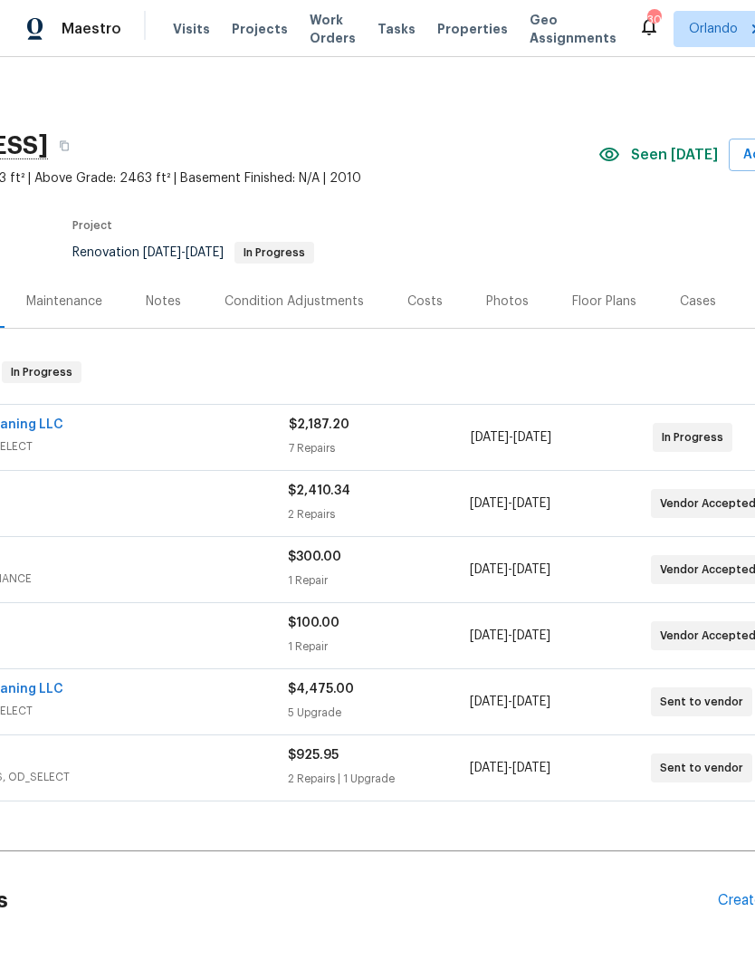
scroll to position [0, 193]
click at [311, 752] on span "$925.95" at bounding box center [314, 755] width 51 height 13
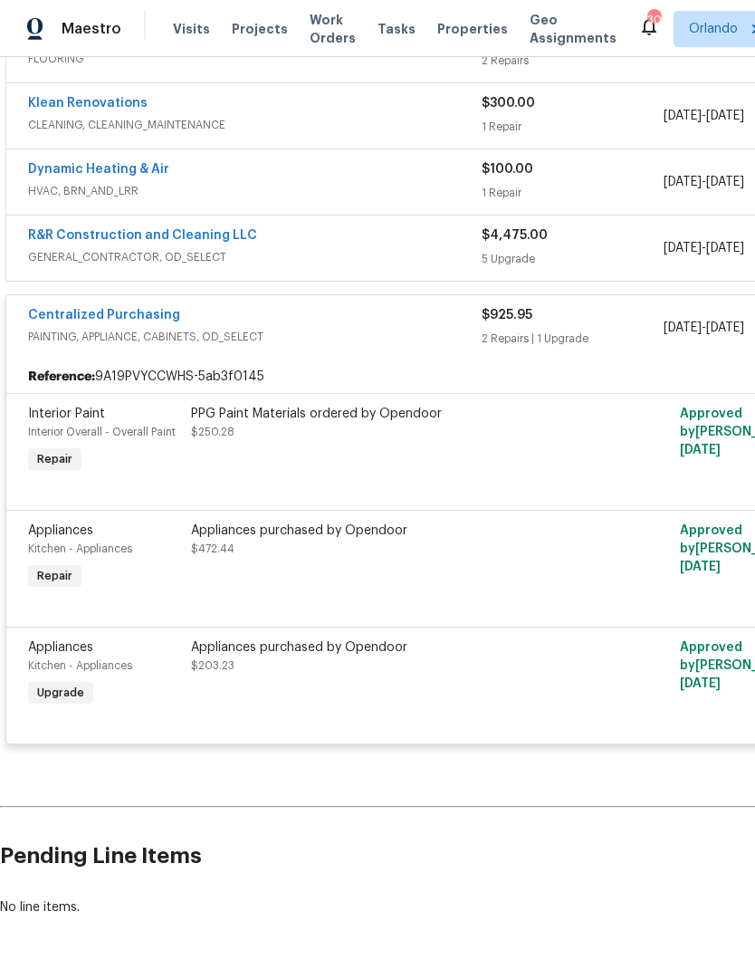
scroll to position [454, 0]
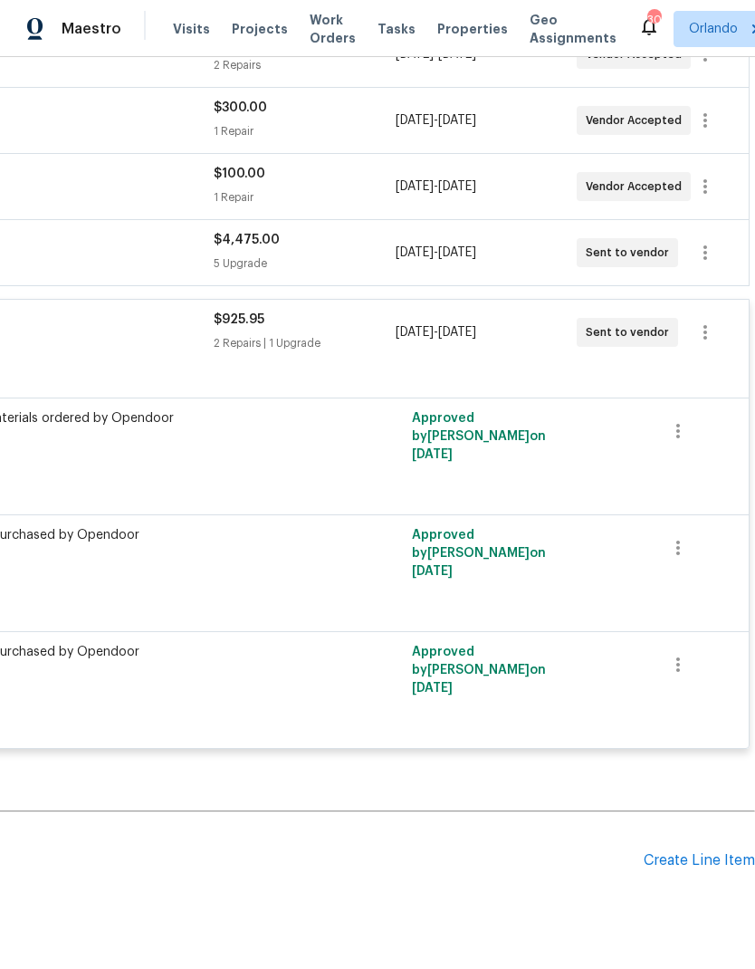
click at [317, 346] on div "2 Repairs | 1 Upgrade" at bounding box center [304, 343] width 181 height 18
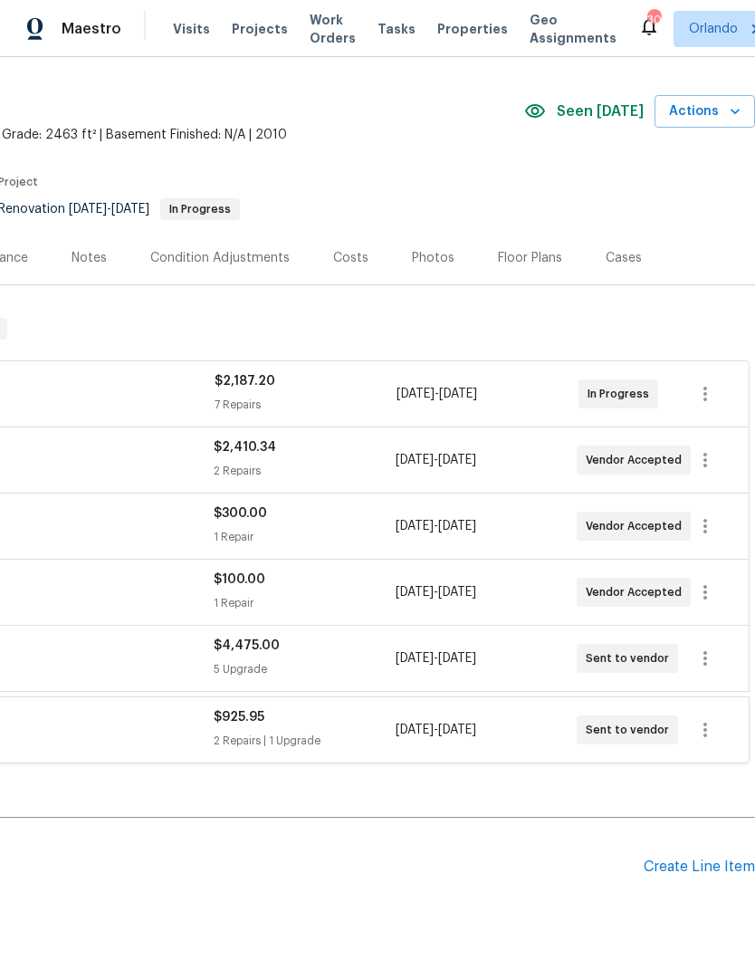
scroll to position [42, 268]
